Goal: Task Accomplishment & Management: Manage account settings

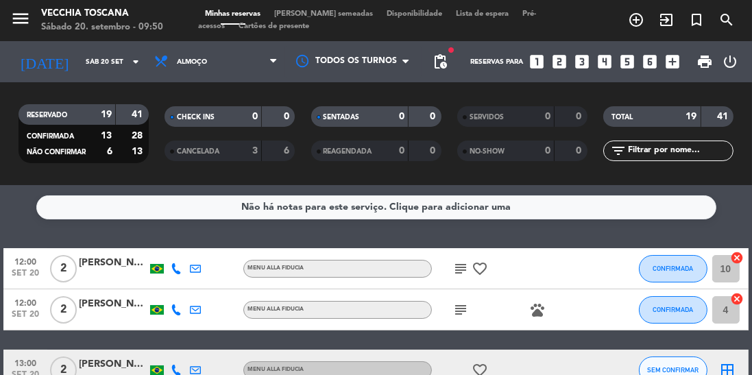
click at [456, 270] on icon "subject" at bounding box center [460, 268] width 16 height 16
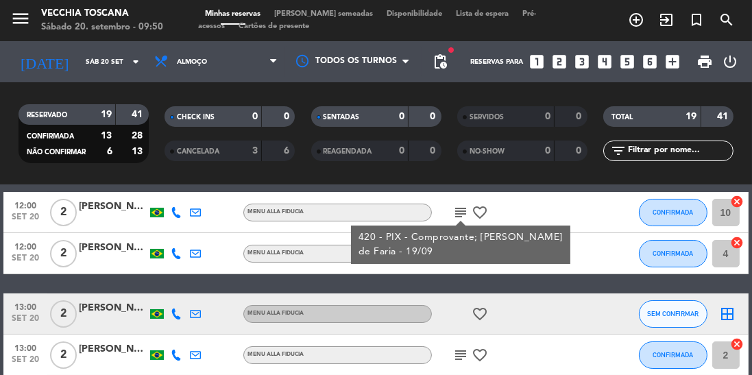
scroll to position [73, 0]
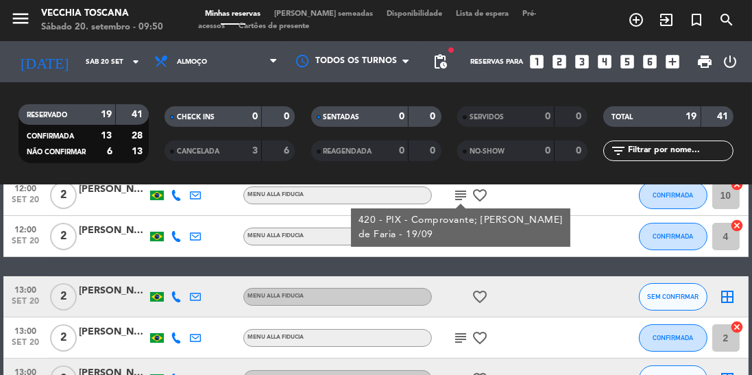
click at [604, 249] on div "12:00 [DATE] 2 Jéssica Campos Menu alla Fiducia subject pets CONFIRMADA 4 cancel" at bounding box center [375, 236] width 744 height 41
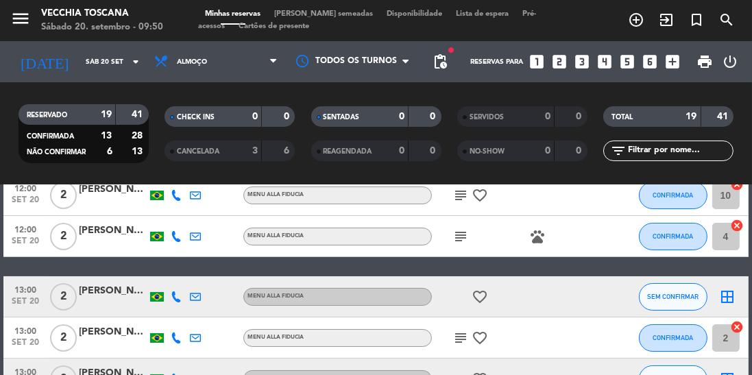
click at [468, 238] on icon "subject" at bounding box center [460, 236] width 16 height 16
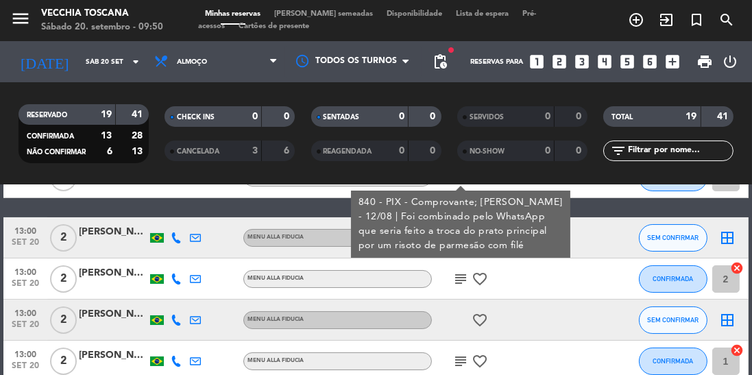
scroll to position [132, 0]
click at [554, 322] on div at bounding box center [565, 319] width 37 height 40
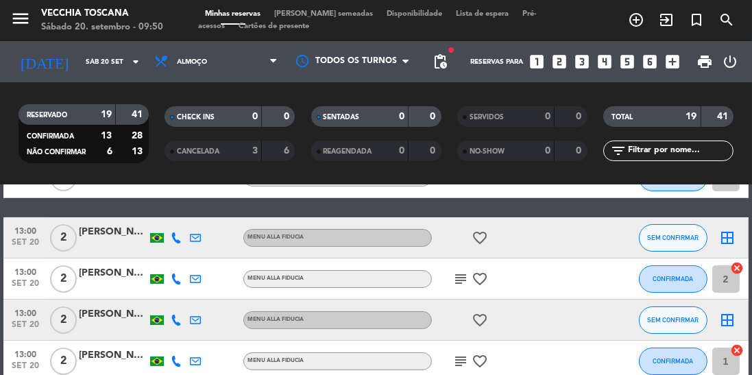
click at [456, 276] on icon "subject" at bounding box center [460, 279] width 16 height 16
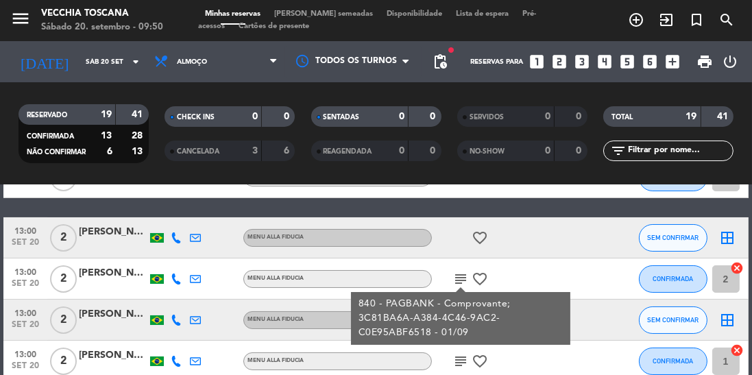
scroll to position [155, 0]
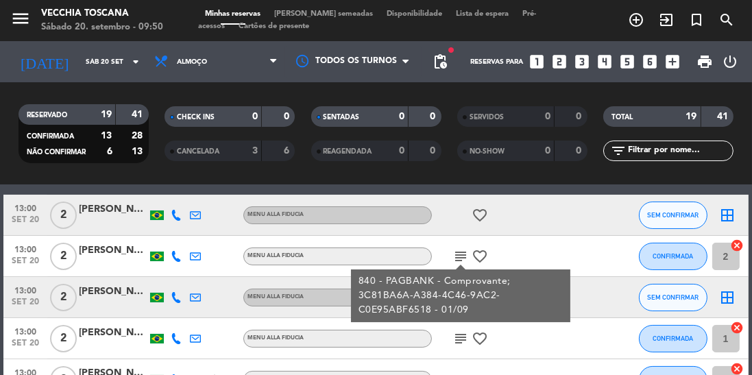
click at [591, 319] on div "13:00 [DATE] 2 [PERSON_NAME] alla Fiducia subject favorite_border CONFIRMADA 1 …" at bounding box center [375, 338] width 744 height 41
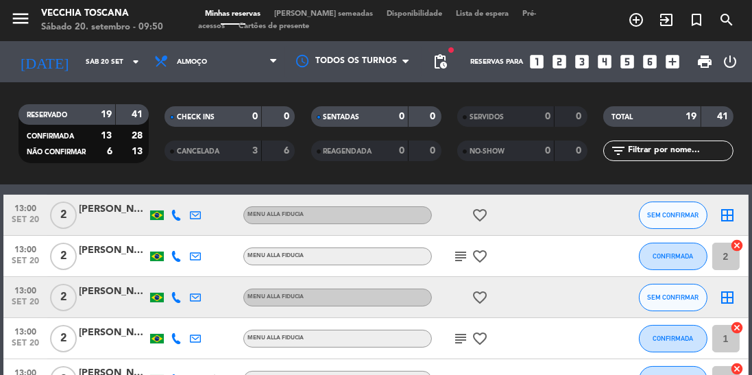
click at [453, 341] on icon "subject" at bounding box center [460, 338] width 16 height 16
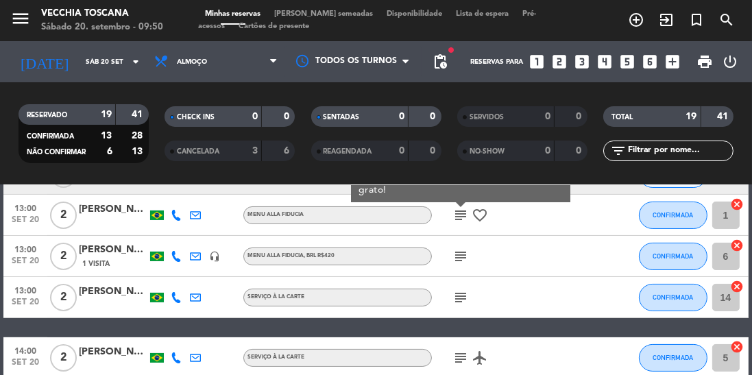
scroll to position [278, 0]
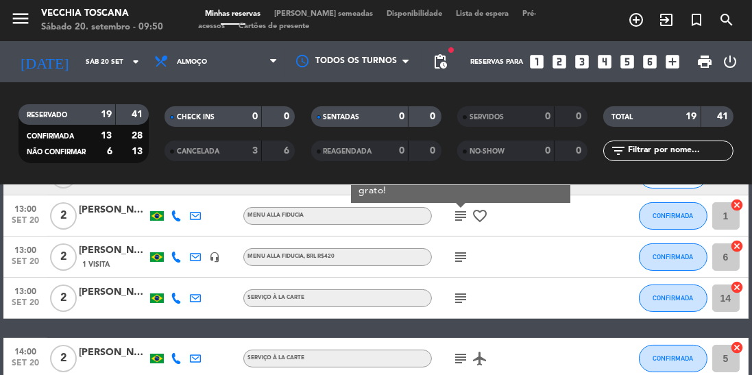
click at [457, 264] on icon "subject" at bounding box center [460, 257] width 16 height 16
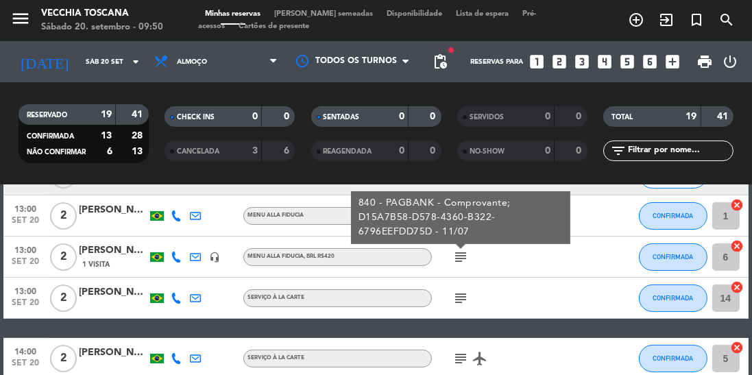
click at [456, 305] on icon "subject" at bounding box center [460, 298] width 16 height 16
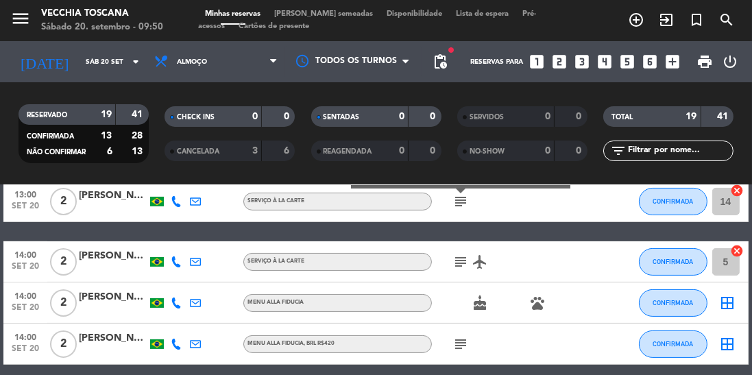
scroll to position [376, 0]
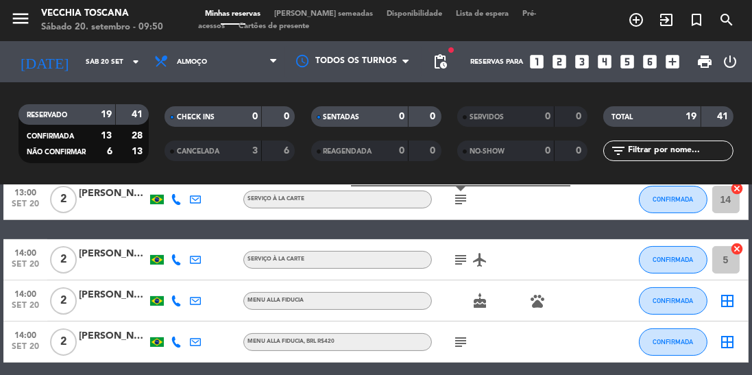
click at [456, 265] on icon "subject" at bounding box center [460, 259] width 16 height 16
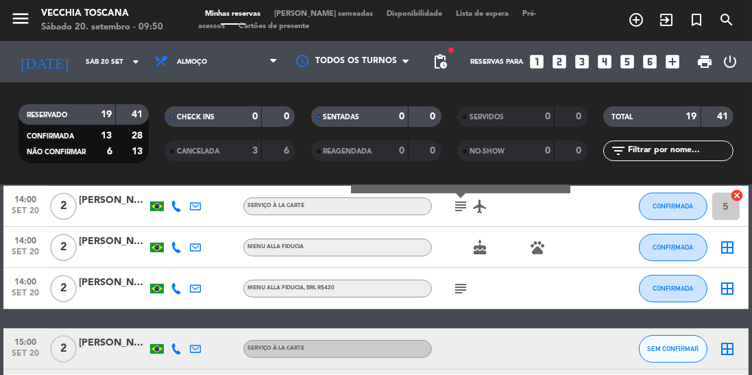
scroll to position [466, 0]
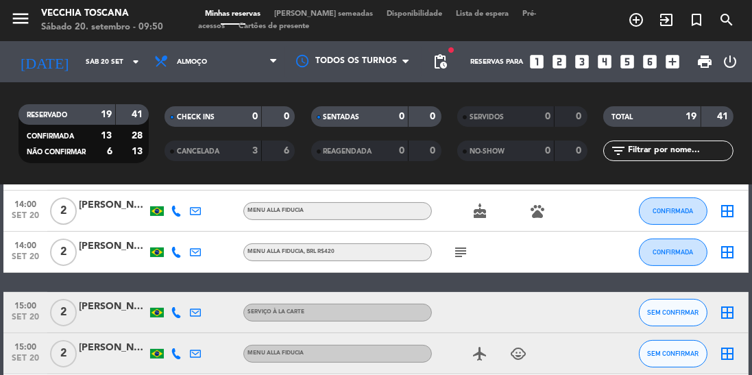
click at [467, 258] on icon "subject" at bounding box center [460, 252] width 16 height 16
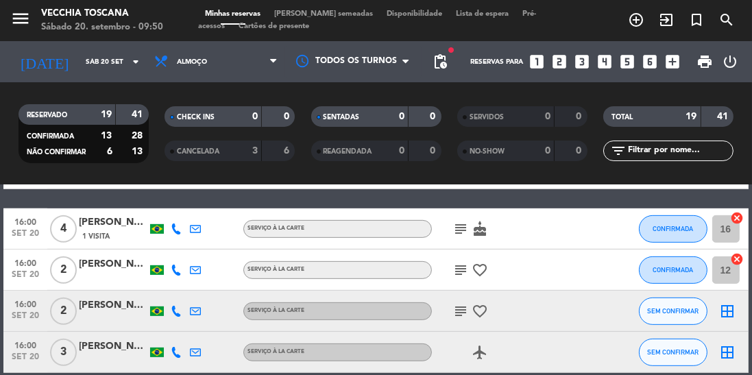
scroll to position [730, 0]
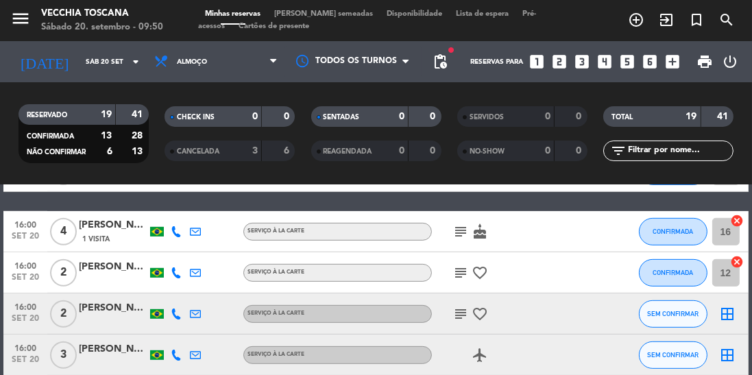
click at [454, 233] on icon "subject" at bounding box center [460, 231] width 16 height 16
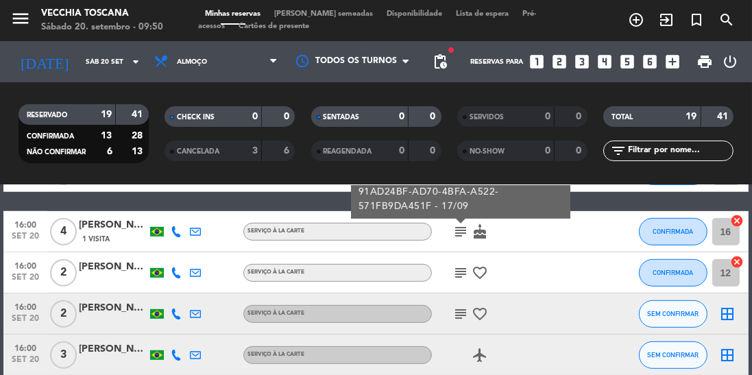
click at [455, 265] on icon "subject" at bounding box center [460, 273] width 16 height 16
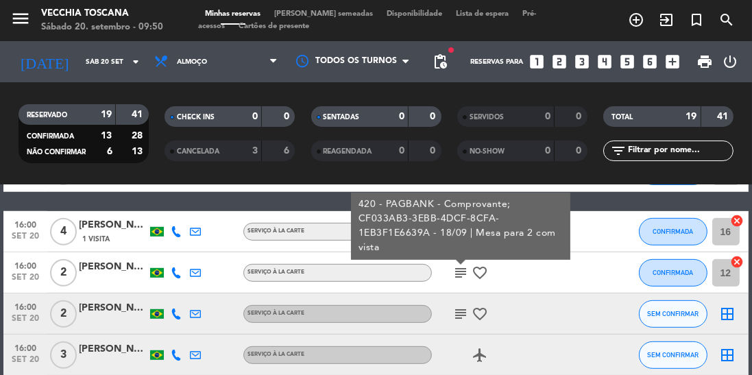
click at [455, 311] on icon "subject" at bounding box center [460, 314] width 16 height 16
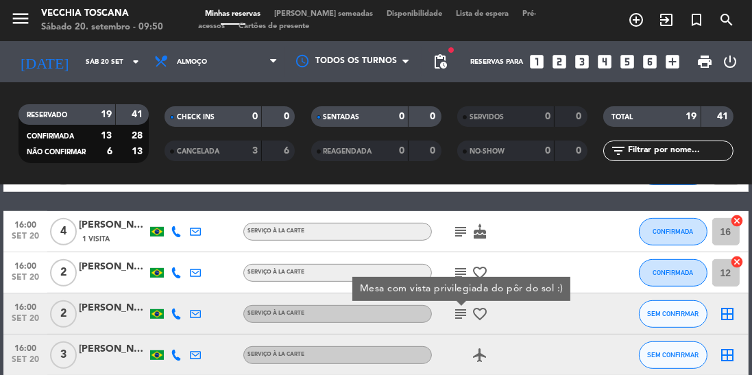
scroll to position [733, 0]
